Goal: Information Seeking & Learning: Learn about a topic

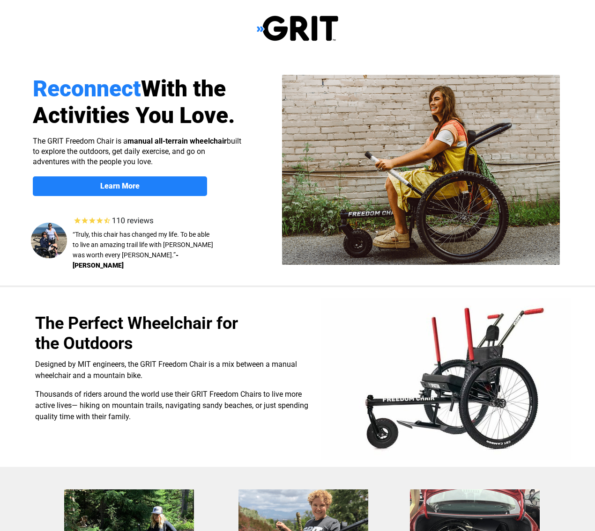
select select "US"
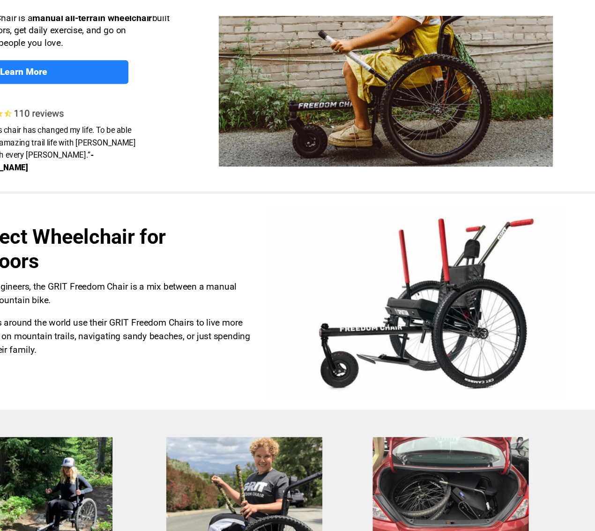
scroll to position [125, 0]
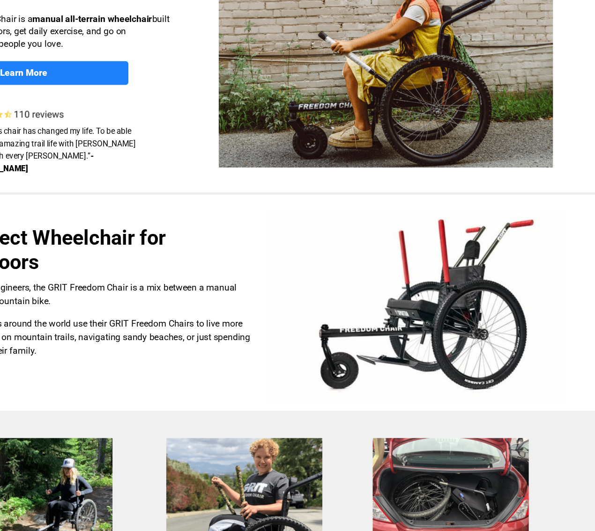
click at [382, 272] on img at bounding box center [446, 255] width 250 height 162
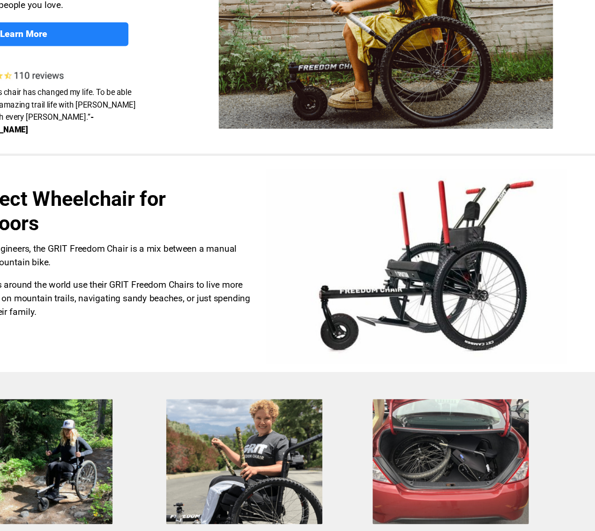
scroll to position [123, 0]
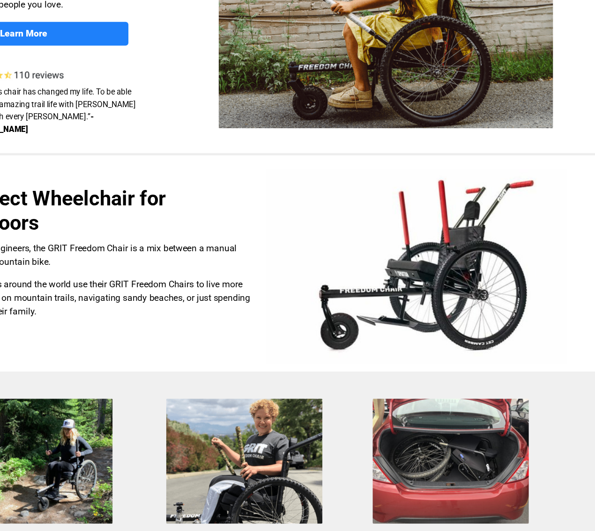
click at [161, 266] on p "Thousands of riders around the world use their GRIT Freedom Chairs to live more…" at bounding box center [172, 283] width 274 height 34
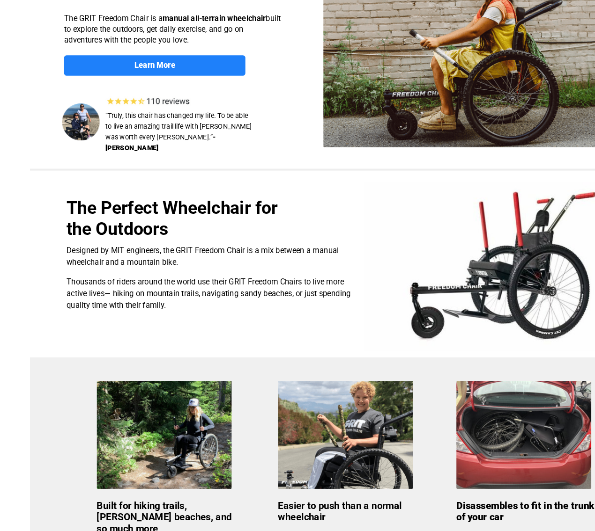
scroll to position [137, 0]
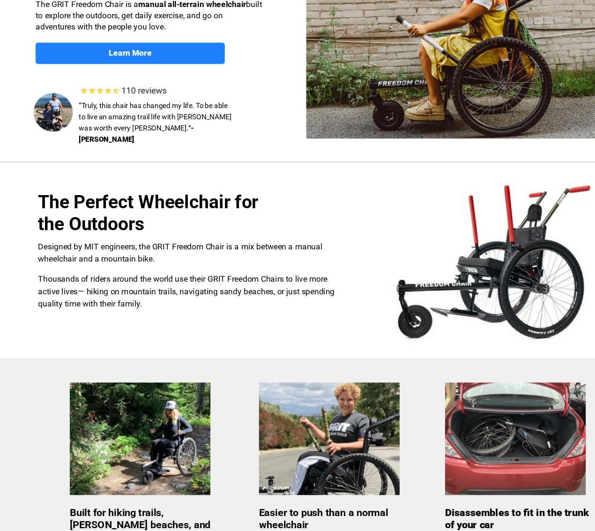
click at [206, 245] on div "Designed by MIT engineers, the GRIT Freedom Chair is a mix between a manual whe…" at bounding box center [172, 254] width 274 height 64
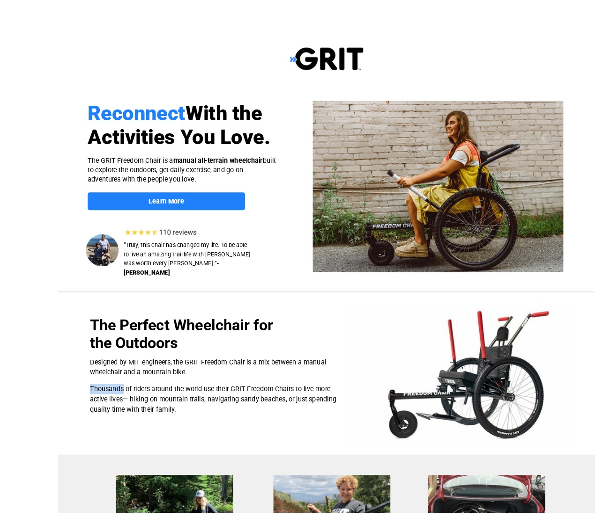
scroll to position [2, 0]
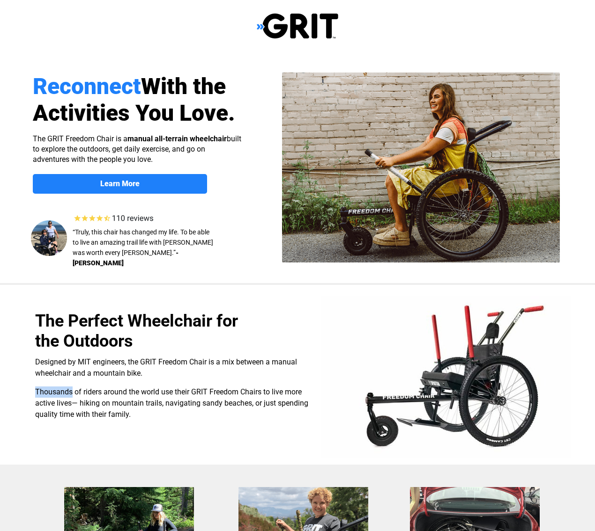
click at [130, 191] on link "Learn More" at bounding box center [120, 184] width 174 height 20
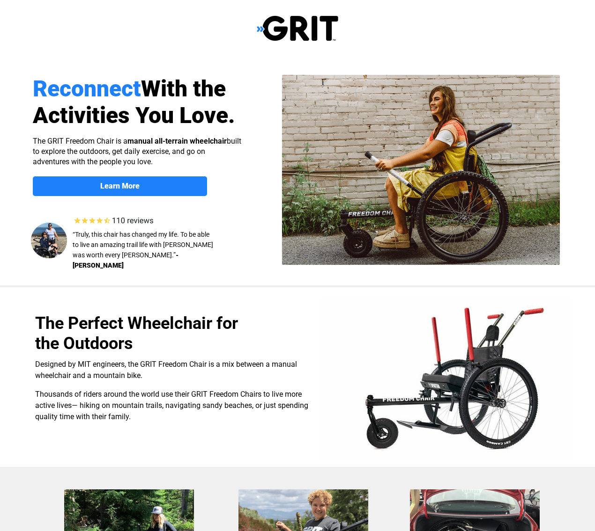
scroll to position [696, 0]
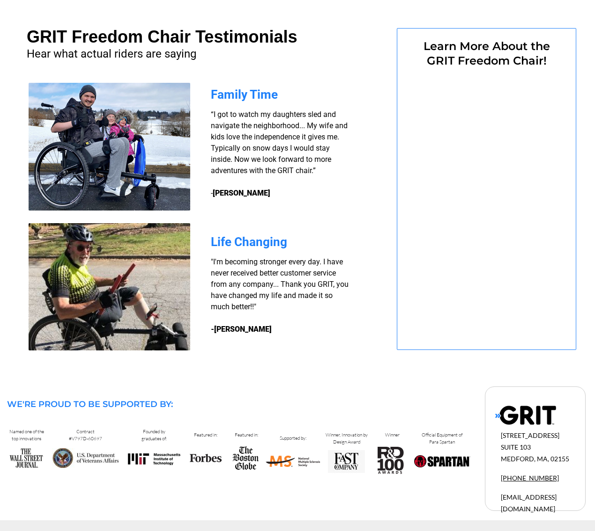
select select "US"
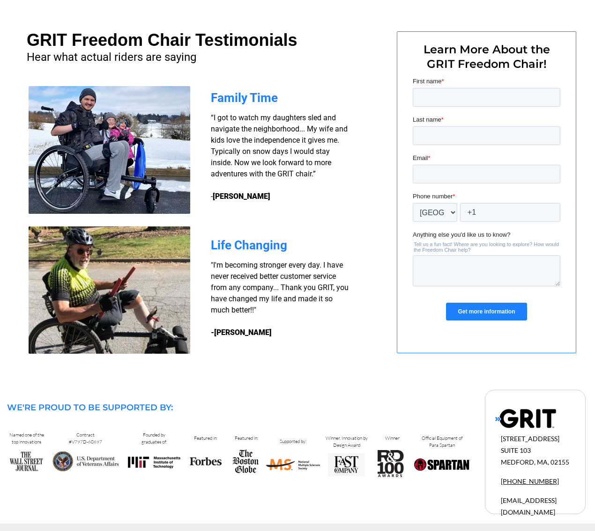
scroll to position [695, 0]
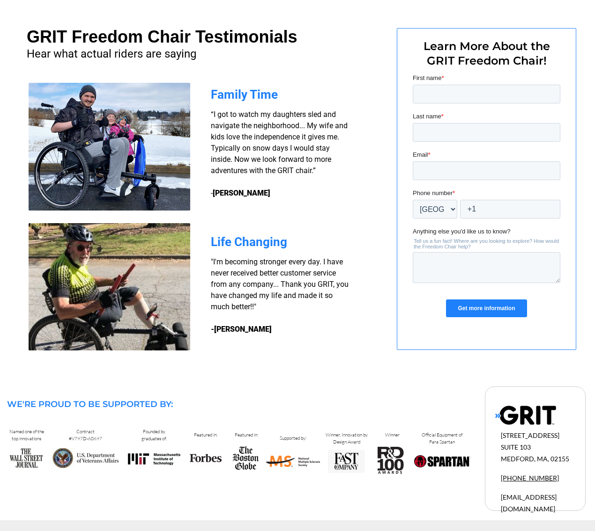
click at [272, 239] on span "Life Changing" at bounding box center [249, 242] width 76 height 14
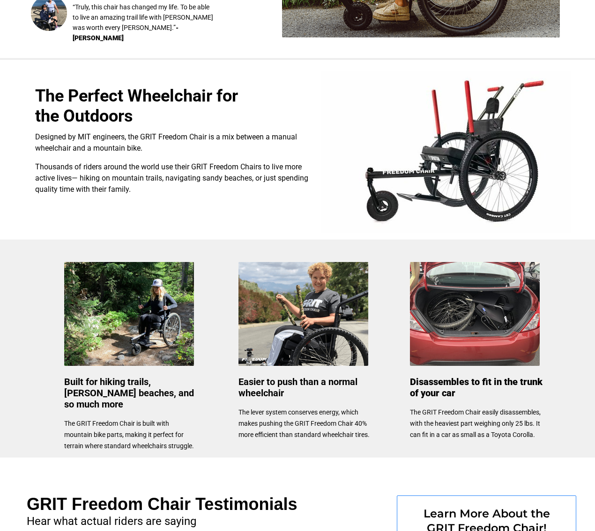
scroll to position [227, 0]
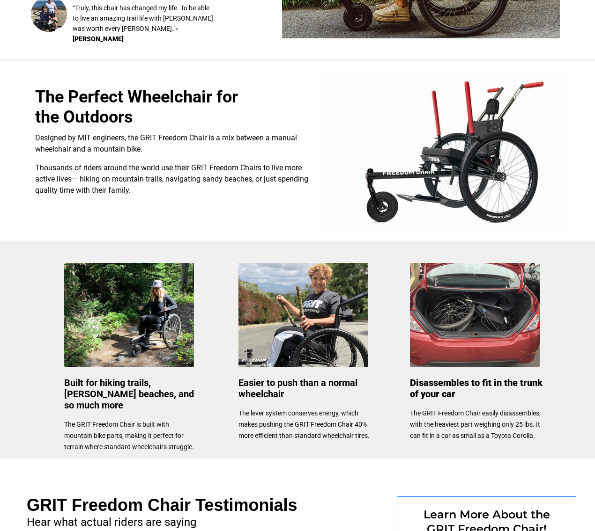
click at [124, 354] on img at bounding box center [129, 315] width 130 height 104
click at [313, 316] on img at bounding box center [303, 315] width 130 height 104
click at [516, 296] on img at bounding box center [475, 315] width 130 height 104
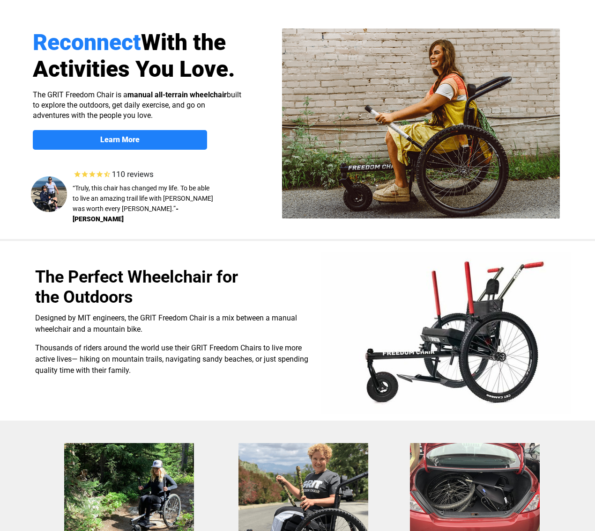
scroll to position [0, 0]
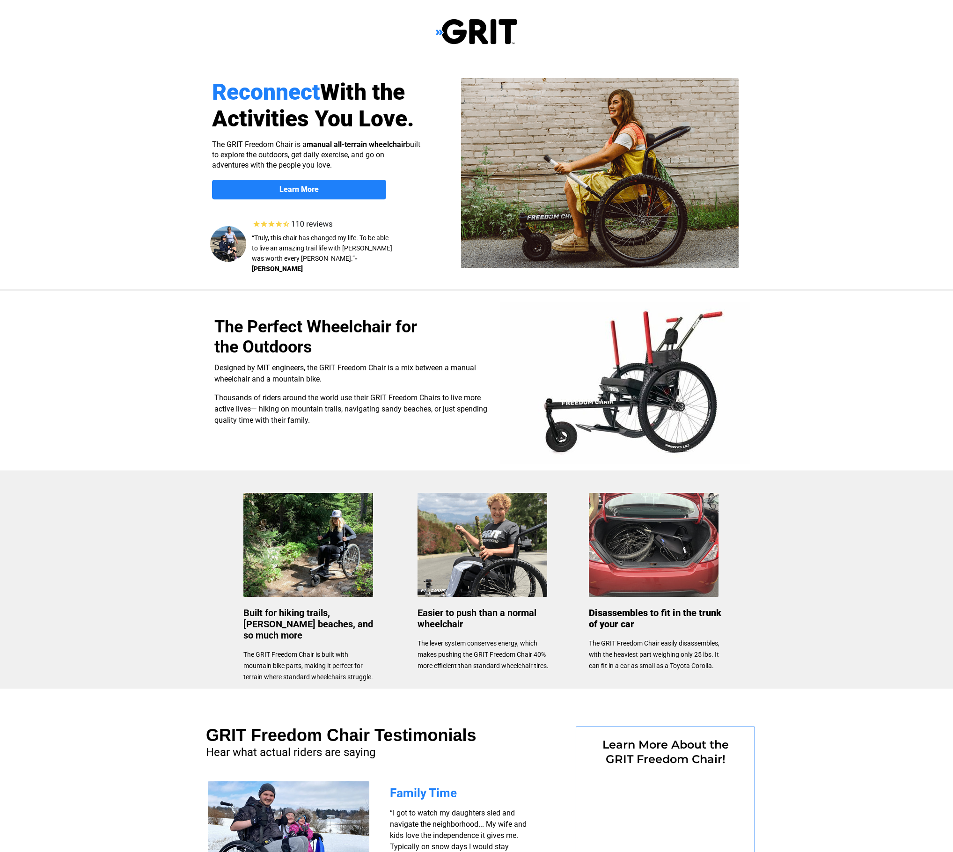
select select "US"
